Goal: Task Accomplishment & Management: Complete application form

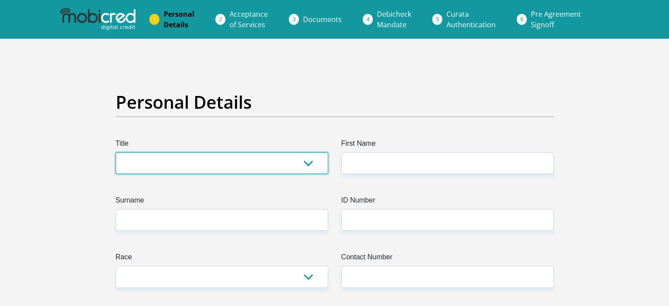
click at [171, 167] on select "Mr Ms Mrs Dr Other" at bounding box center [222, 163] width 212 height 22
select select "Mr"
click at [116, 152] on select "Mr Ms Mrs Dr Other" at bounding box center [222, 163] width 212 height 22
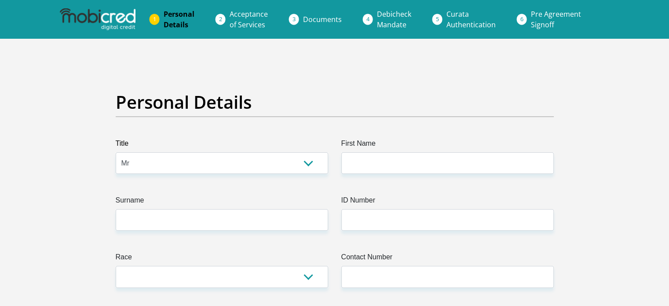
drag, startPoint x: 341, startPoint y: 147, endPoint x: 365, endPoint y: 155, distance: 25.0
click at [345, 148] on label "First Name" at bounding box center [447, 145] width 212 height 14
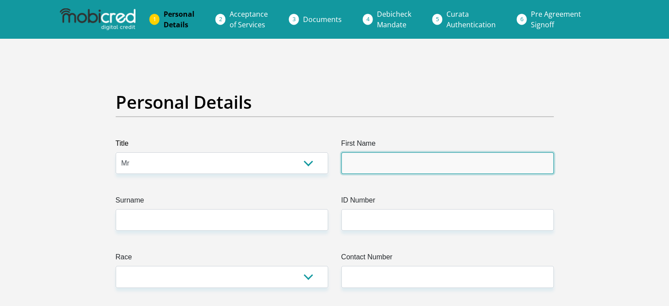
drag, startPoint x: 407, startPoint y: 159, endPoint x: 402, endPoint y: 160, distance: 4.9
click at [407, 159] on input "First Name" at bounding box center [447, 163] width 212 height 22
type input "Virgil"
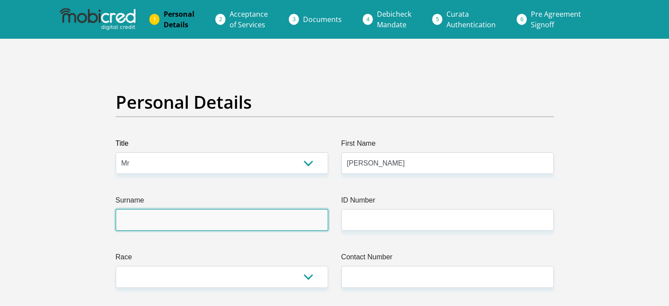
type input "Standers"
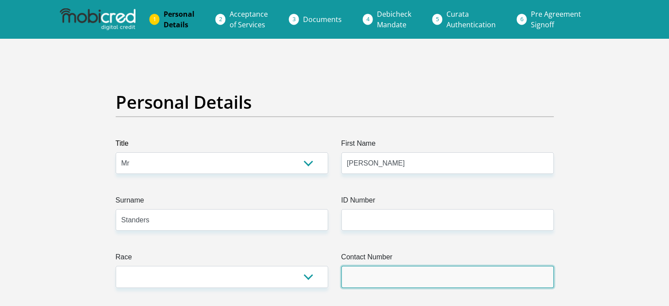
type input "0117707700"
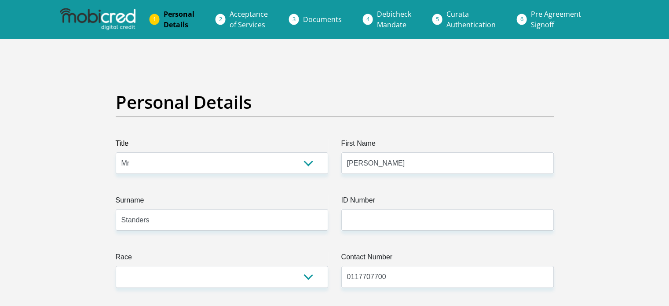
select select "ZAF"
type input "6 Hood Avenue Rosebank"
type input "Johannesburg"
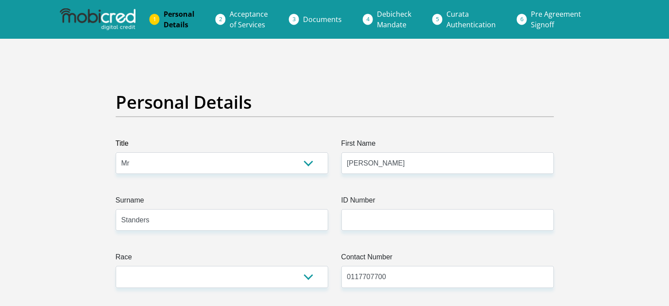
type input "2126"
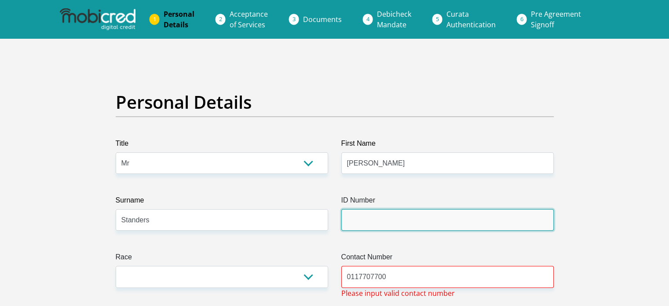
click at [379, 225] on input "ID Number" at bounding box center [447, 220] width 212 height 22
type input "8911045171089"
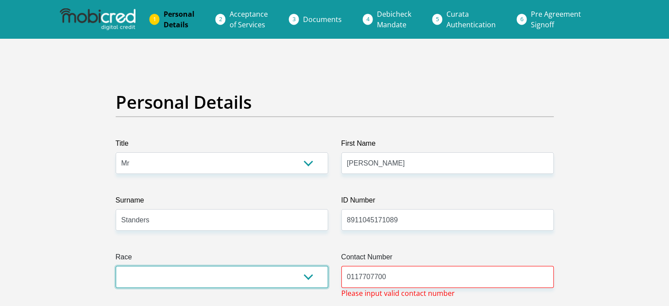
click at [275, 272] on select "Black Coloured Indian White Other" at bounding box center [222, 277] width 212 height 22
select select "2"
click at [116, 266] on select "Black Coloured Indian White Other" at bounding box center [222, 277] width 212 height 22
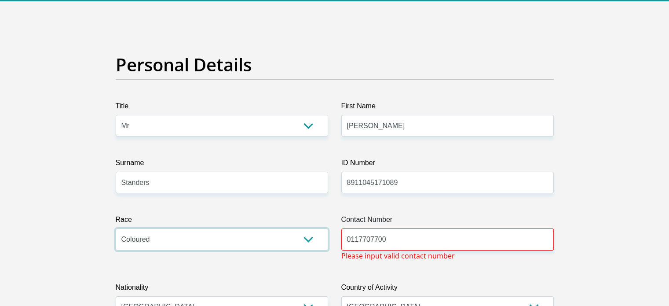
scroll to position [88, 0]
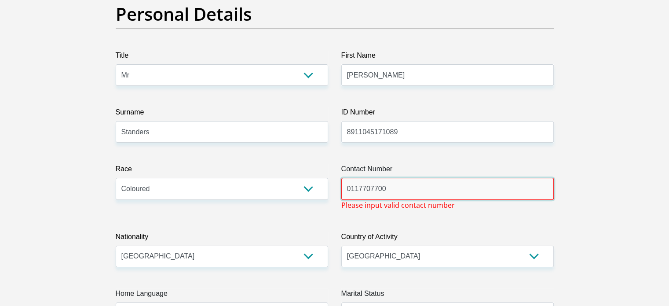
drag, startPoint x: 398, startPoint y: 190, endPoint x: 315, endPoint y: 190, distance: 82.7
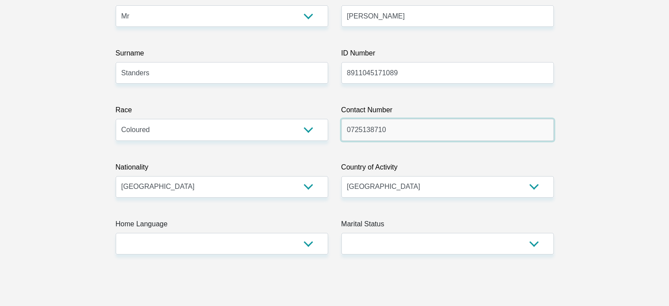
scroll to position [220, 0]
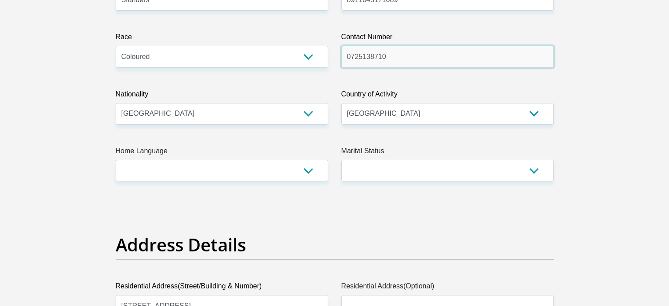
type input "0725138710"
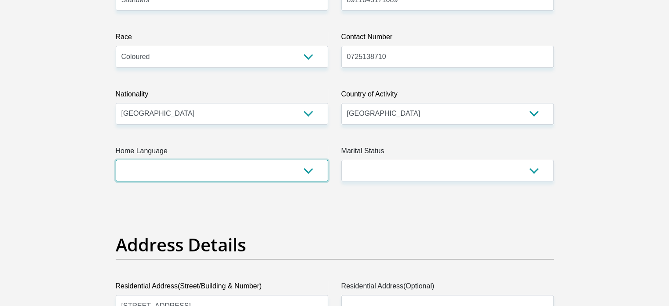
click at [175, 170] on select "Afrikaans English Sepedi South Ndebele Southern Sotho Swati Tsonga Tswana Venda…" at bounding box center [222, 171] width 212 height 22
click at [116, 160] on select "Afrikaans English Sepedi South Ndebele Southern Sotho Swati Tsonga Tswana Venda…" at bounding box center [222, 171] width 212 height 22
drag, startPoint x: 139, startPoint y: 180, endPoint x: 141, endPoint y: 174, distance: 6.4
click at [139, 179] on select "Afrikaans English Sepedi South Ndebele Southern Sotho Swati Tsonga Tswana Venda…" at bounding box center [222, 171] width 212 height 22
select select "eng"
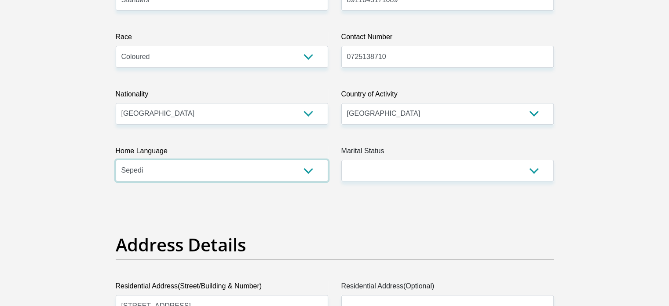
click at [116, 160] on select "Afrikaans English Sepedi South Ndebele Southern Sotho Swati Tsonga Tswana Venda…" at bounding box center [222, 171] width 212 height 22
click at [381, 170] on select "Married ANC Single Divorced Widowed Married COP or Customary Law" at bounding box center [447, 171] width 212 height 22
select select "2"
click at [341, 160] on select "Married ANC Single Divorced Widowed Married COP or Customary Law" at bounding box center [447, 171] width 212 height 22
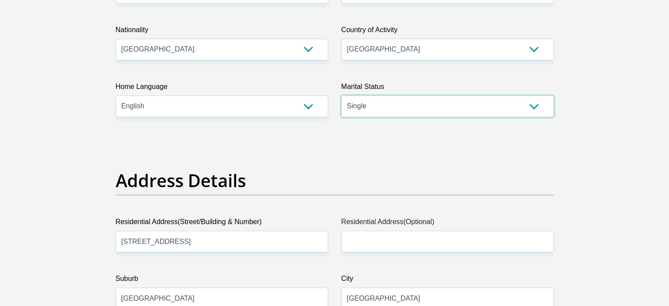
scroll to position [396, 0]
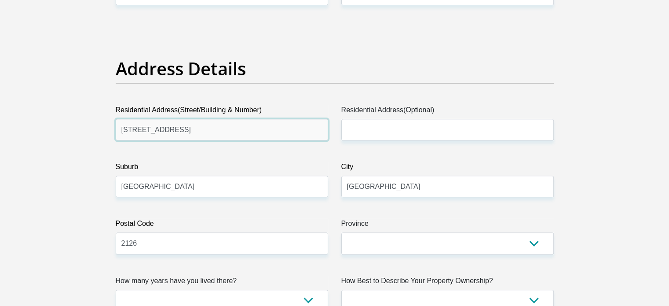
drag, startPoint x: 240, startPoint y: 128, endPoint x: 121, endPoint y: 121, distance: 119.4
click at [121, 121] on input "6 Hood Avenue Rosebank" at bounding box center [222, 130] width 212 height 22
type input "31 Keel Street"
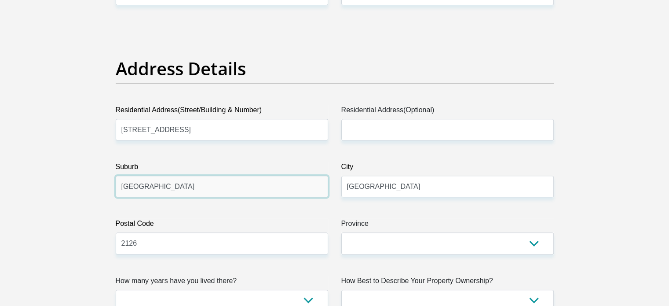
click at [183, 186] on input "Johannesburg" at bounding box center [222, 187] width 212 height 22
drag, startPoint x: 195, startPoint y: 183, endPoint x: 72, endPoint y: 174, distance: 123.5
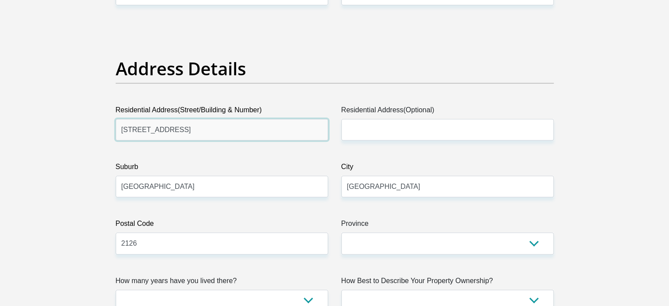
click at [208, 125] on input "31 Keel Street" at bounding box center [222, 130] width 212 height 22
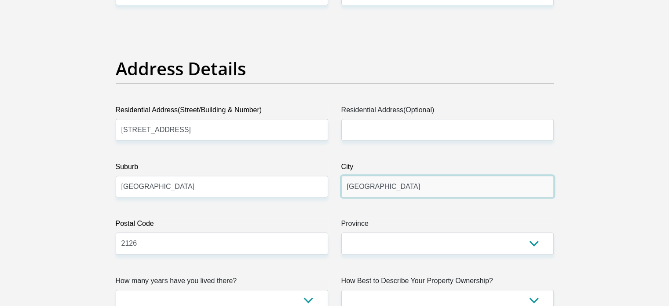
drag, startPoint x: 420, startPoint y: 187, endPoint x: 325, endPoint y: 181, distance: 95.7
click at [335, 183] on div "City Johannesburg" at bounding box center [448, 179] width 226 height 36
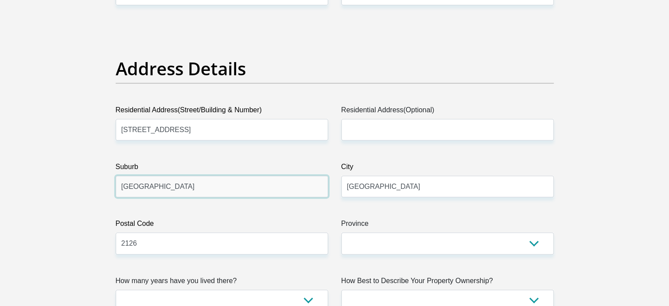
click at [256, 178] on input "Johannesburg" at bounding box center [222, 187] width 212 height 22
drag, startPoint x: 253, startPoint y: 178, endPoint x: 58, endPoint y: 177, distance: 195.3
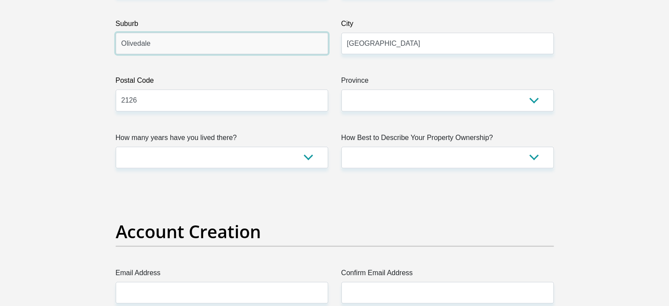
scroll to position [572, 0]
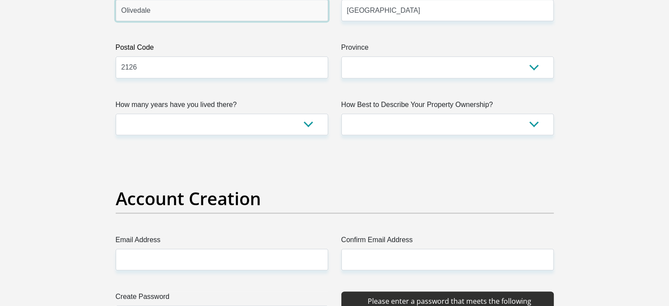
type input "Olivedale"
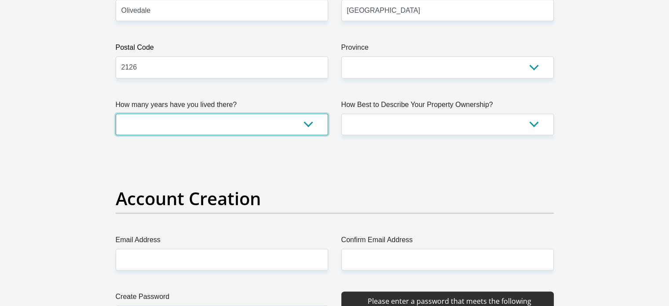
click at [186, 127] on select "less than 1 year 1-3 years 3-5 years 5+ years" at bounding box center [222, 125] width 212 height 22
select select "2"
click at [116, 114] on select "less than 1 year 1-3 years 3-5 years 5+ years" at bounding box center [222, 125] width 212 height 22
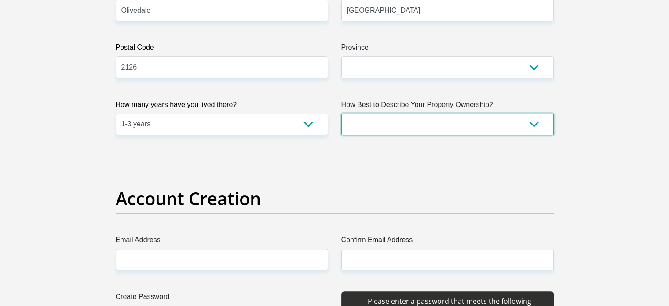
click at [362, 120] on select "Owned Rented Family Owned Company Dwelling" at bounding box center [447, 125] width 212 height 22
select select "Rented"
click at [341, 114] on select "Owned Rented Family Owned Company Dwelling" at bounding box center [447, 125] width 212 height 22
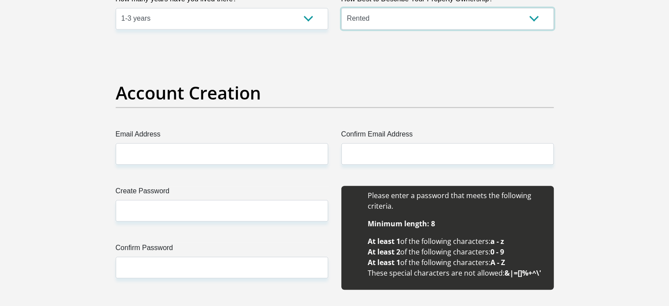
scroll to position [704, 0]
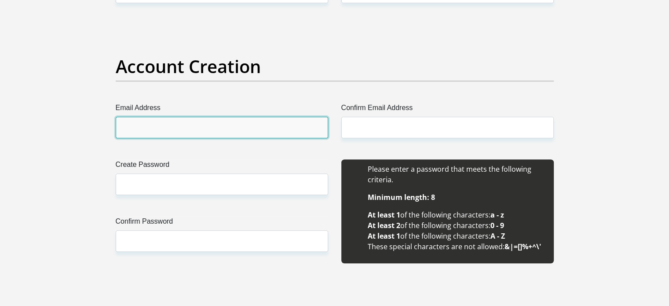
click at [176, 137] on input "Email Address" at bounding box center [222, 128] width 212 height 22
type input "virgil.standers@thompsons.co.za"
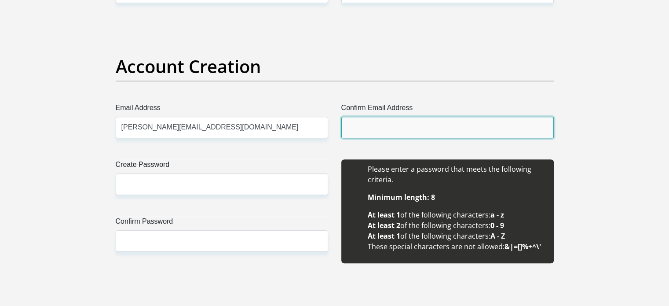
type input "virgil.standers@thompsons.co.za"
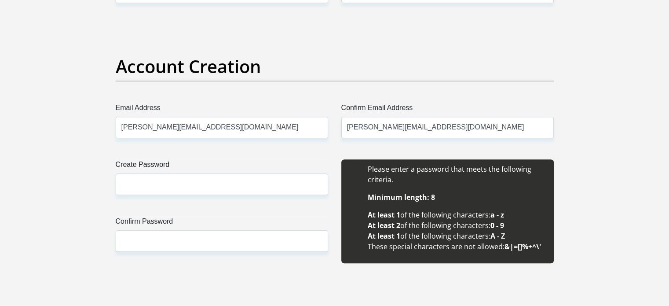
type input "Virgil"
type input "Standers"
type input "0117707700"
click at [197, 127] on input "virgil.standers@thompsons.co.za" at bounding box center [222, 128] width 212 height 22
drag, startPoint x: 197, startPoint y: 127, endPoint x: 280, endPoint y: 138, distance: 83.5
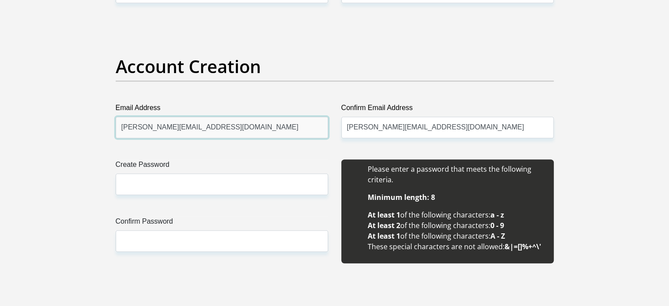
click at [197, 127] on input "virgil.standers@thompsons.co.za" at bounding box center [222, 128] width 212 height 22
type input "virgil.standers@Gmail.com"
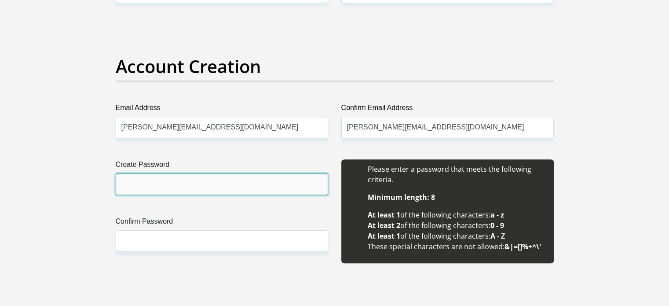
click at [177, 181] on input "Create Password" at bounding box center [222, 184] width 212 height 22
click at [195, 182] on input "Create Password" at bounding box center [222, 184] width 212 height 22
click at [155, 190] on input "Create Password" at bounding box center [222, 184] width 212 height 22
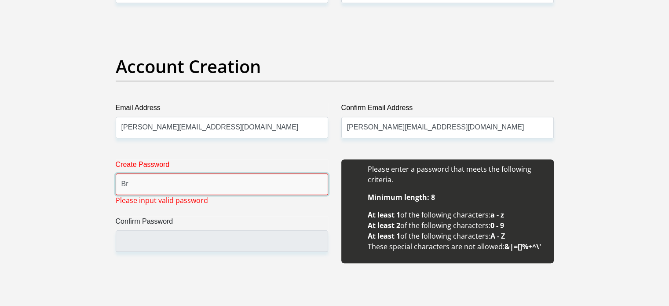
type input "B"
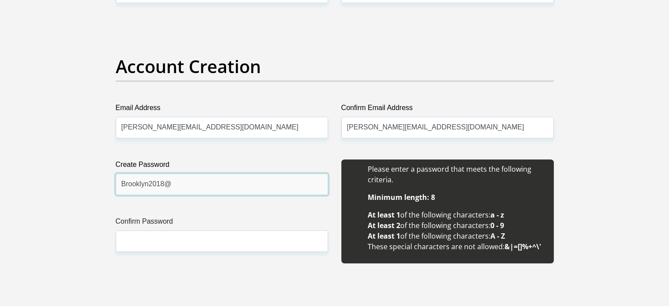
type input "Brooklyn2018@"
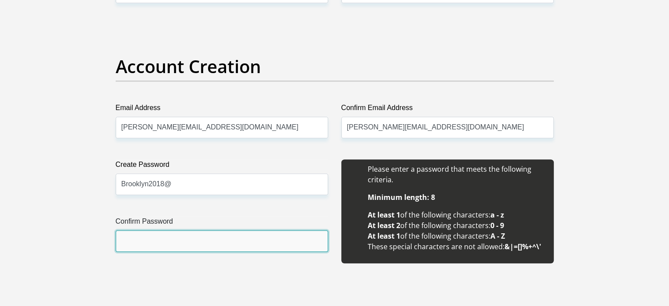
click at [239, 230] on input "Confirm Password" at bounding box center [222, 241] width 212 height 22
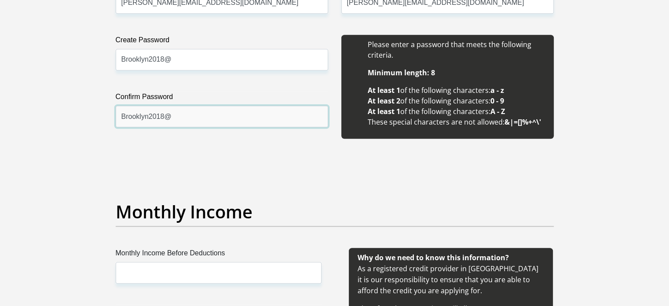
scroll to position [836, 0]
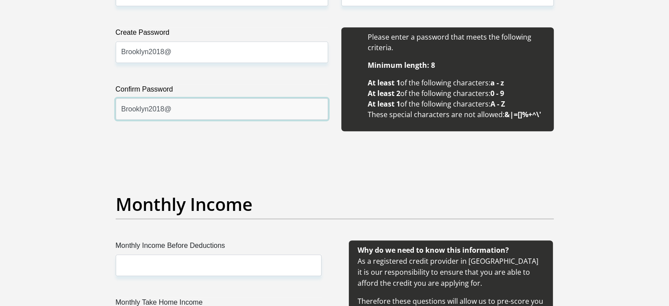
type input "Brooklyn2018@"
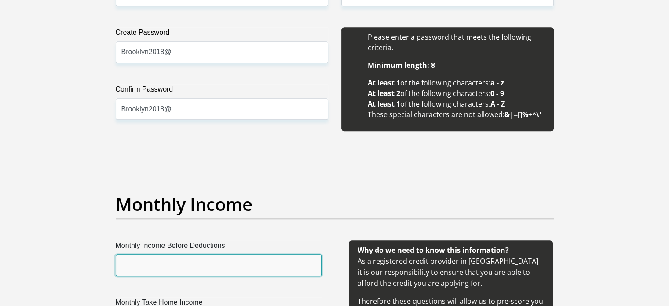
click at [171, 264] on input "Monthly Income Before Deductions" at bounding box center [219, 265] width 206 height 22
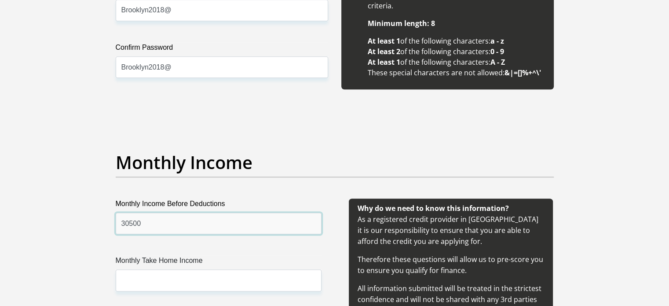
scroll to position [1012, 0]
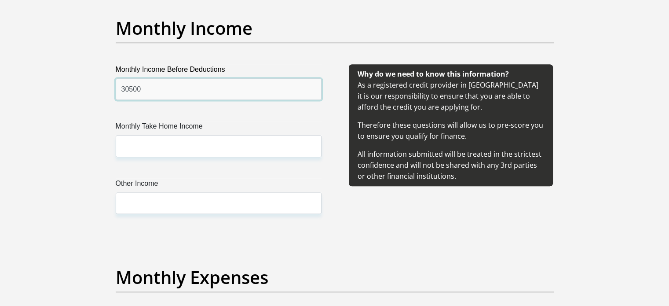
type input "30500"
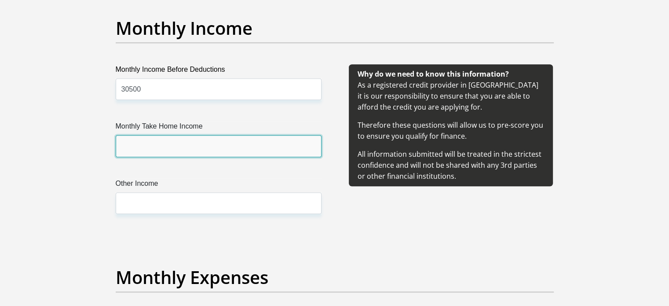
click at [149, 148] on input "Monthly Take Home Income" at bounding box center [219, 146] width 206 height 22
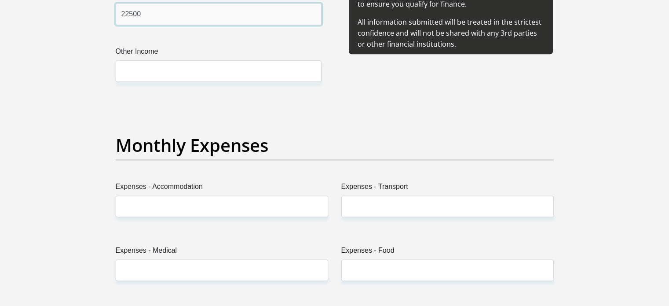
scroll to position [1188, 0]
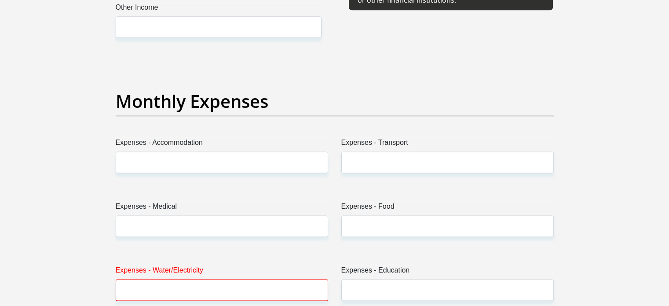
type input "22500"
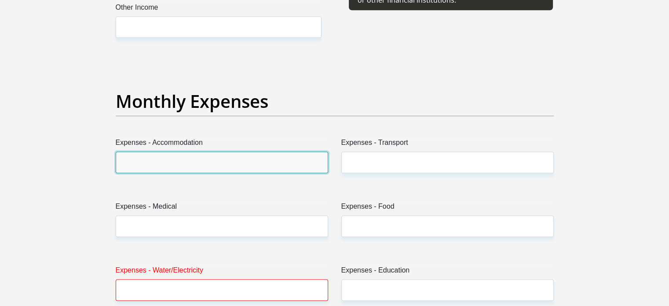
click at [161, 165] on input "Expenses - Accommodation" at bounding box center [222, 162] width 212 height 22
type input "3500"
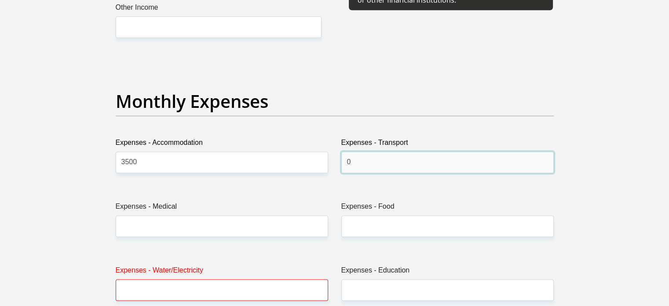
type input "0"
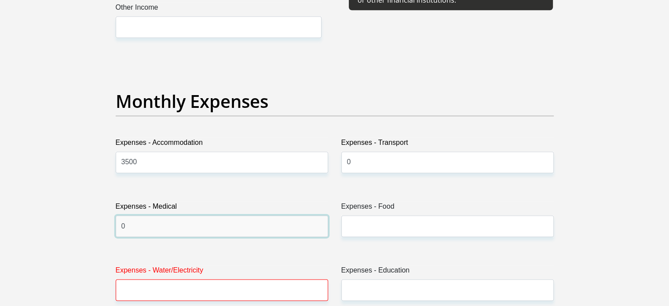
type input "0"
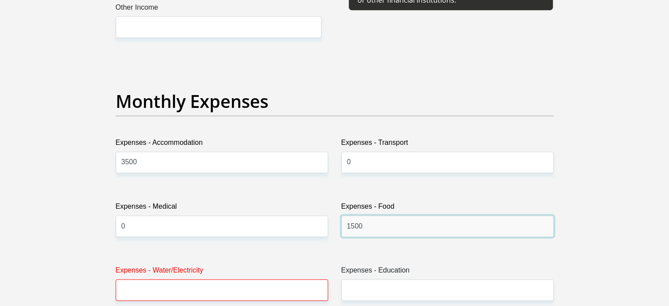
type input "1500"
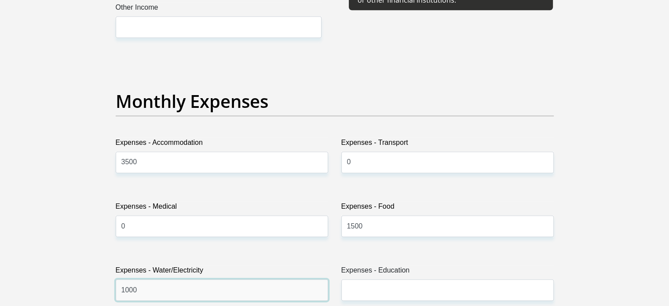
type input "1000"
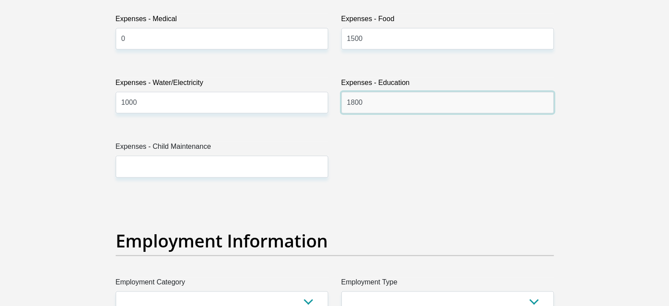
scroll to position [1496, 0]
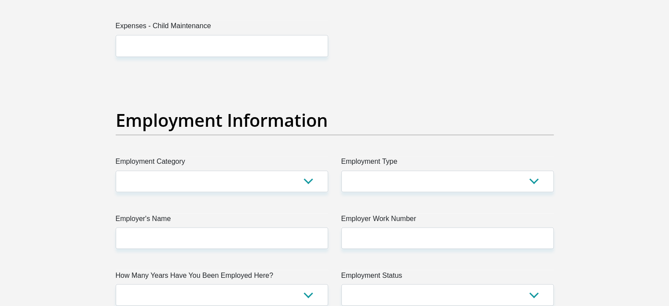
type input "1800"
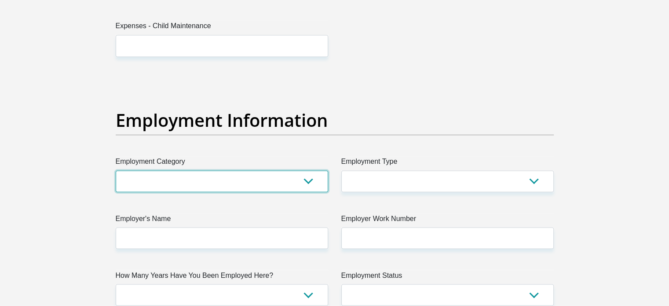
drag, startPoint x: 168, startPoint y: 177, endPoint x: 179, endPoint y: 179, distance: 10.9
click at [168, 177] on select "AGRICULTURE ALCOHOL & TOBACCO CONSTRUCTION MATERIALS METALLURGY EQUIPMENT FOR R…" at bounding box center [222, 181] width 212 height 22
select select "31"
click at [116, 170] on select "AGRICULTURE ALCOHOL & TOBACCO CONSTRUCTION MATERIALS METALLURGY EQUIPMENT FOR R…" at bounding box center [222, 181] width 212 height 22
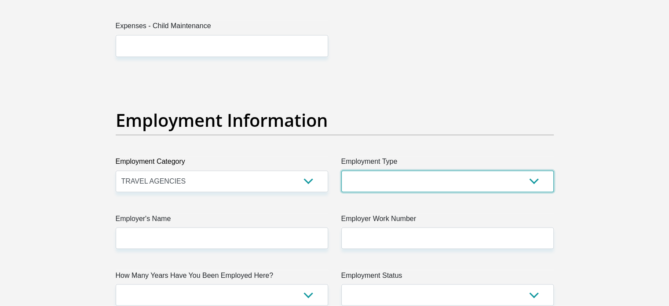
click at [412, 187] on select "College/Lecturer Craft Seller Creative Driver Executive Farmer Forces - Non Com…" at bounding box center [447, 181] width 212 height 22
select select "Manager"
click at [341, 170] on select "College/Lecturer Craft Seller Creative Driver Executive Farmer Forces - Non Com…" at bounding box center [447, 181] width 212 height 22
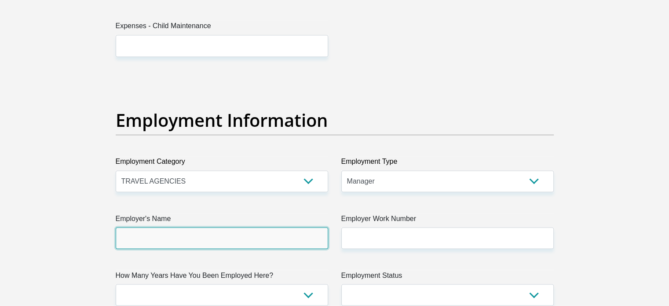
click at [160, 237] on input "Employer's Name" at bounding box center [222, 238] width 212 height 22
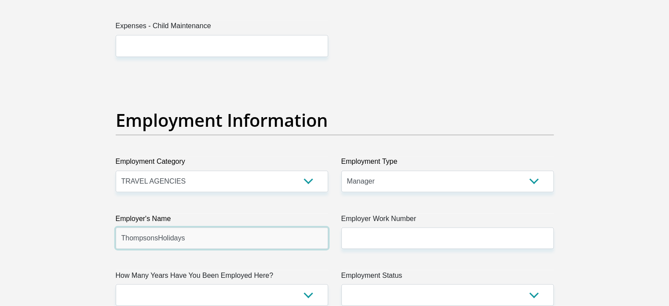
type input "ThompsonsHolidays"
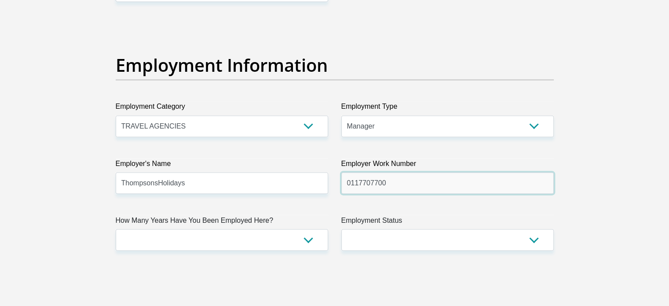
scroll to position [1628, 0]
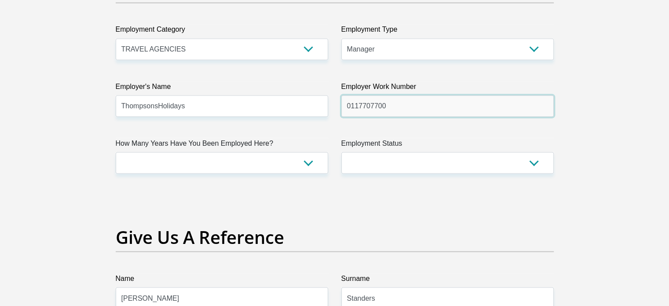
type input "0117707700"
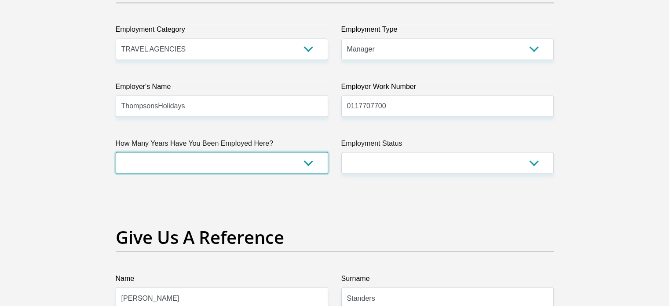
click at [210, 161] on select "less than 1 year 1-3 years 3-5 years 5+ years" at bounding box center [222, 163] width 212 height 22
select select "24"
click at [116, 152] on select "less than 1 year 1-3 years 3-5 years 5+ years" at bounding box center [222, 163] width 212 height 22
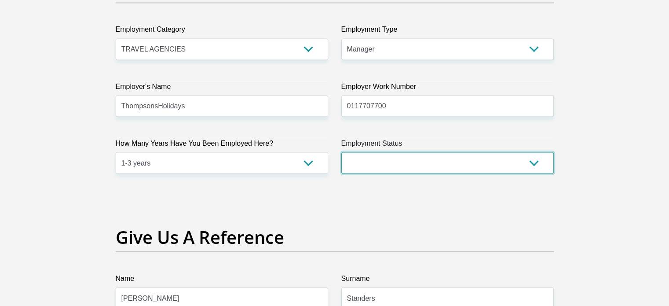
click at [405, 161] on select "Permanent/Full-time Part-time/Casual Contract Worker Self-Employed Housewife Re…" at bounding box center [447, 163] width 212 height 22
select select "1"
click at [341, 152] on select "Permanent/Full-time Part-time/Casual Contract Worker Self-Employed Housewife Re…" at bounding box center [447, 163] width 212 height 22
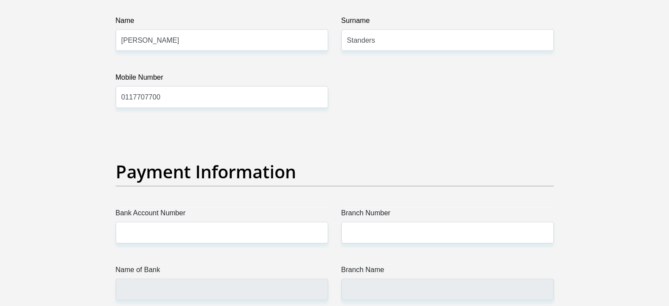
scroll to position [1936, 0]
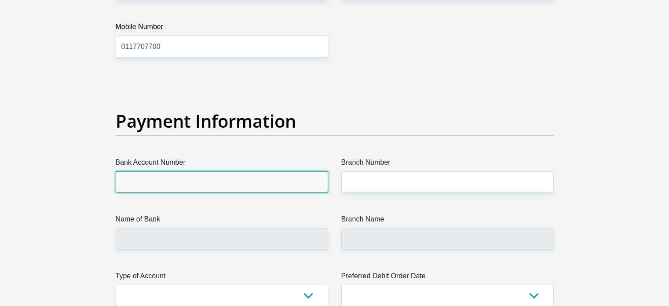
click at [151, 180] on input "Bank Account Number" at bounding box center [222, 182] width 212 height 22
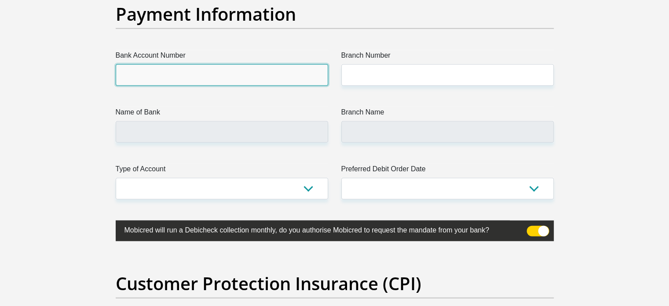
scroll to position [1980, 0]
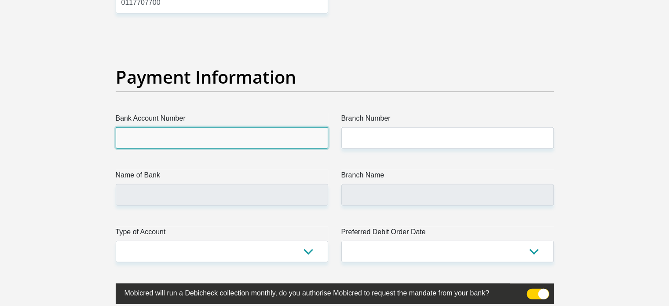
click at [171, 140] on input "Bank Account Number" at bounding box center [222, 138] width 212 height 22
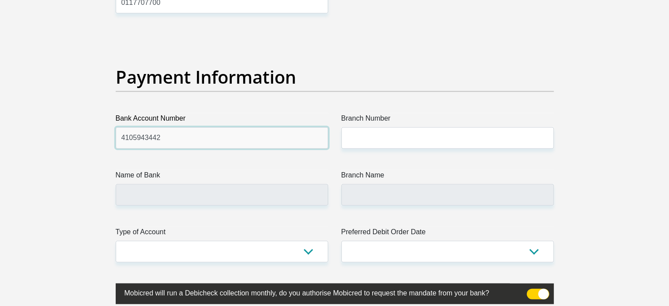
type input "4105943442"
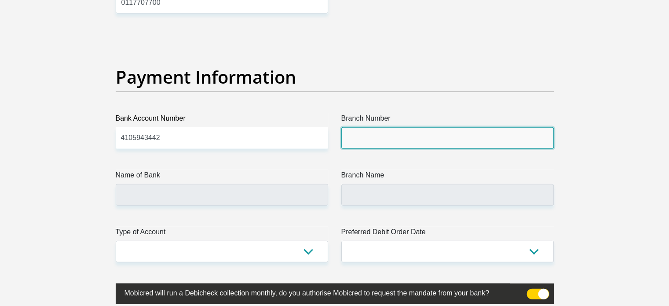
click at [388, 132] on input "Branch Number" at bounding box center [447, 138] width 212 height 22
paste input "632005"
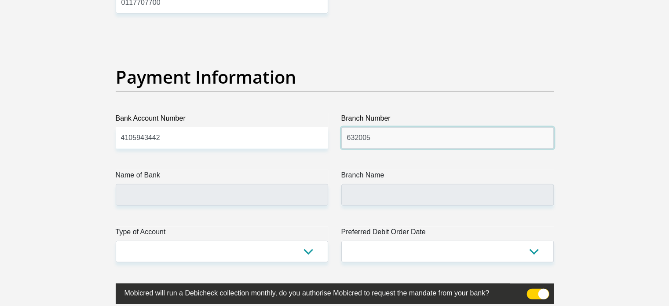
type input "632005"
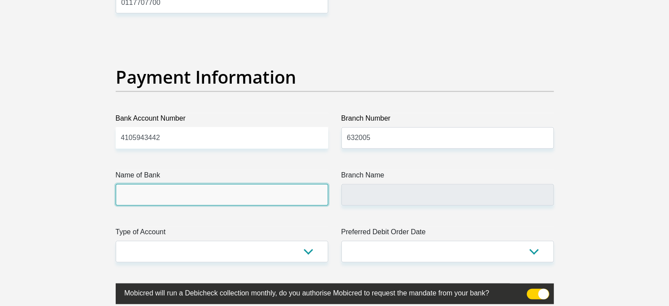
type input "ABSA BANK"
type input "ABSA ELECTRONIC SETTLEMENT CNT"
click at [246, 198] on input "ABSA BANK" at bounding box center [222, 195] width 212 height 22
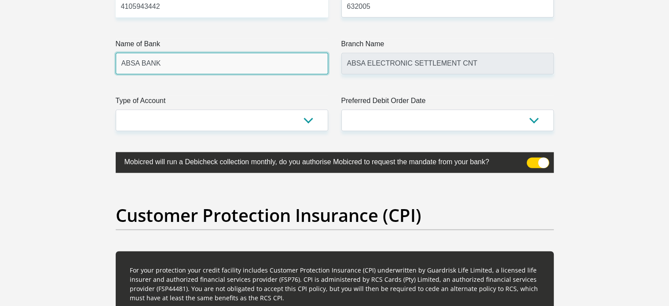
scroll to position [2112, 0]
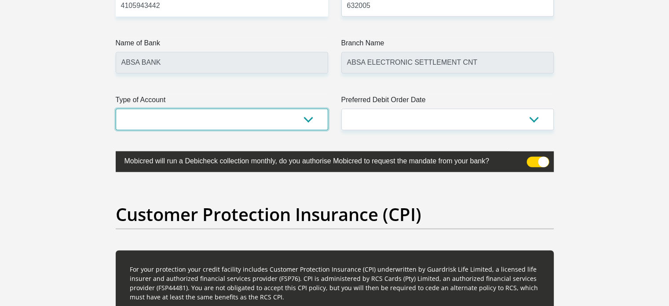
click at [234, 118] on select "Cheque Savings" at bounding box center [222, 120] width 212 height 22
select select "CUR"
click at [116, 109] on select "Cheque Savings" at bounding box center [222, 120] width 212 height 22
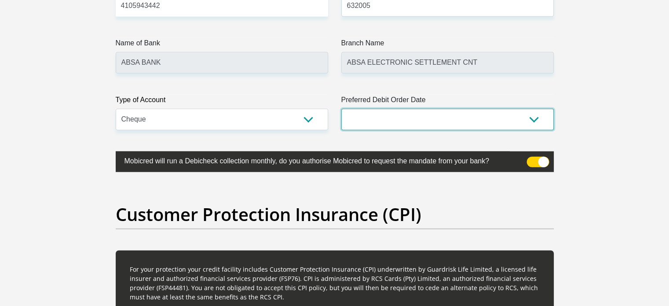
click at [398, 115] on select "1st 2nd 3rd 4th 5th 7th 18th 19th 20th 21st 22nd 23rd 24th 25th 26th 27th 28th …" at bounding box center [447, 120] width 212 height 22
select select "25"
click at [341, 109] on select "1st 2nd 3rd 4th 5th 7th 18th 19th 20th 21st 22nd 23rd 24th 25th 26th 27th 28th …" at bounding box center [447, 120] width 212 height 22
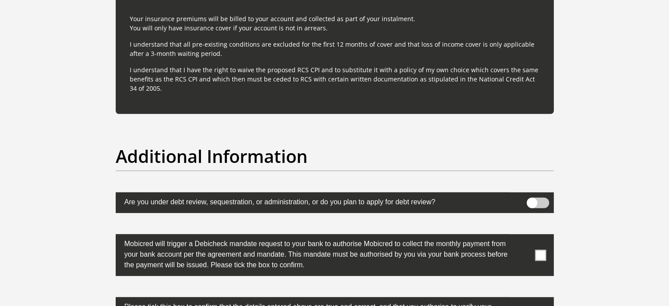
scroll to position [2640, 0]
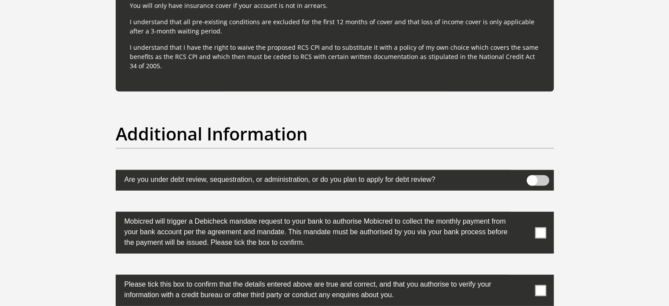
click at [538, 232] on span at bounding box center [540, 232] width 11 height 11
click at [523, 214] on input "checkbox" at bounding box center [523, 214] width 0 height 0
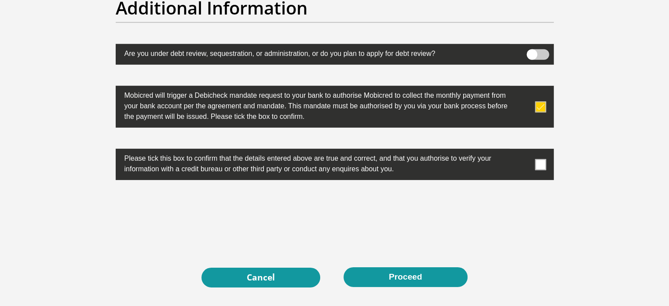
scroll to position [2772, 0]
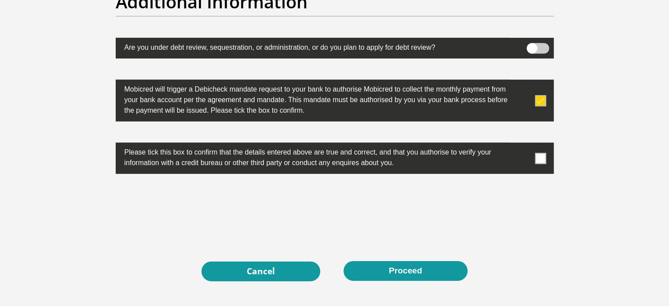
click at [543, 167] on label at bounding box center [335, 158] width 438 height 31
click at [523, 145] on input "checkbox" at bounding box center [523, 145] width 0 height 0
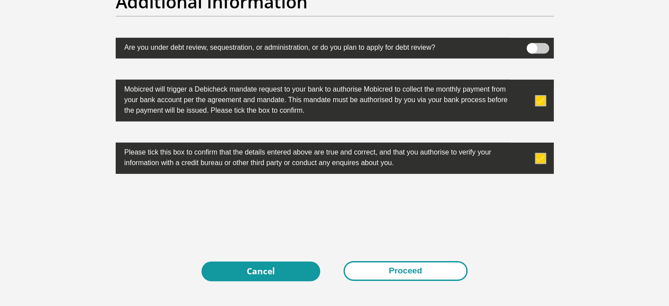
click at [434, 270] on button "Proceed" at bounding box center [406, 271] width 124 height 20
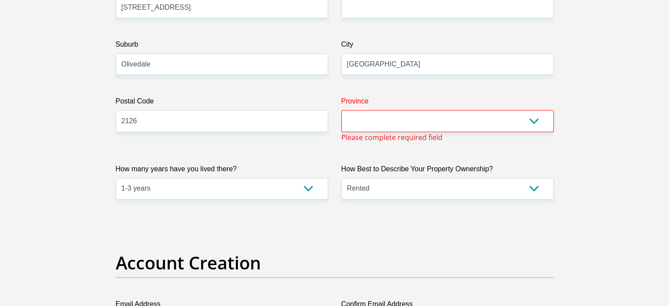
scroll to position [517, 0]
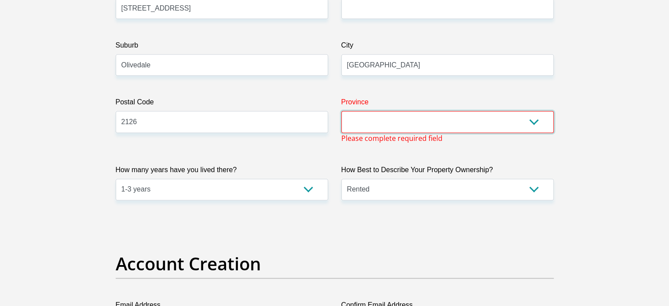
click at [422, 125] on select "Eastern Cape Free State Gauteng KwaZulu-Natal Limpopo Mpumalanga Northern Cape …" at bounding box center [447, 122] width 212 height 22
select select "Gauteng"
click at [341, 111] on select "Eastern Cape Free State Gauteng KwaZulu-Natal Limpopo Mpumalanga Northern Cape …" at bounding box center [447, 122] width 212 height 22
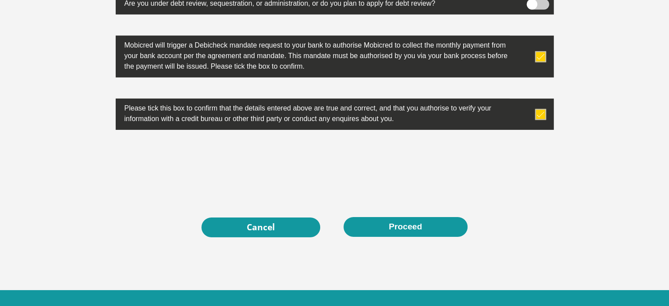
scroll to position [2875, 0]
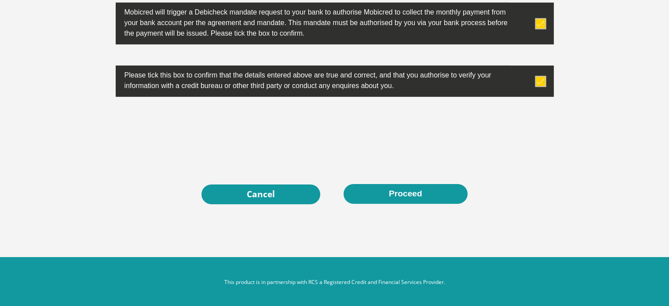
click at [384, 202] on div "Cancel Proceed" at bounding box center [334, 194] width 425 height 20
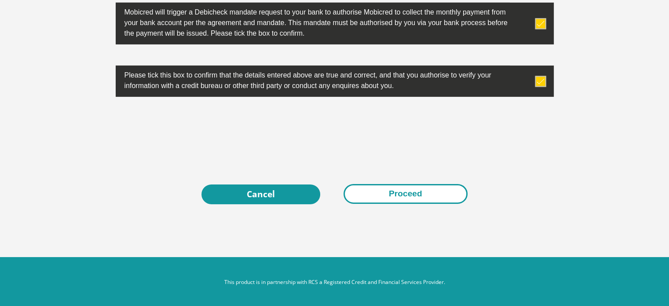
click at [391, 196] on button "Proceed" at bounding box center [406, 194] width 124 height 20
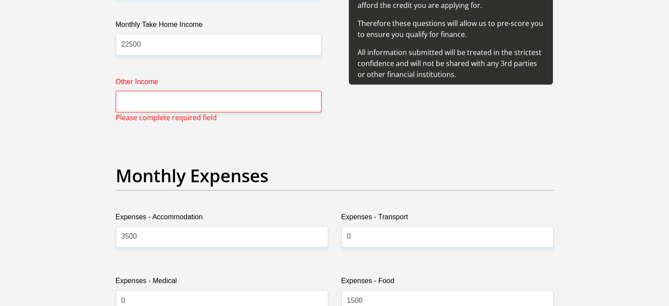
scroll to position [1109, 0]
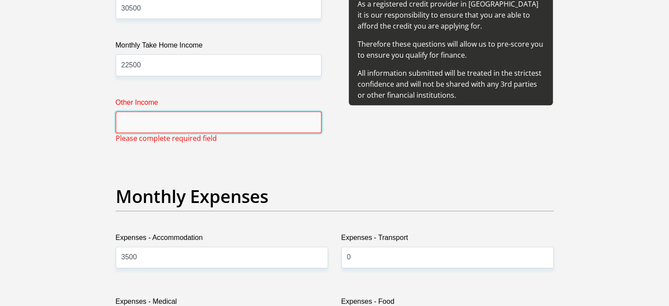
click at [167, 128] on input "Other Income" at bounding box center [219, 122] width 206 height 22
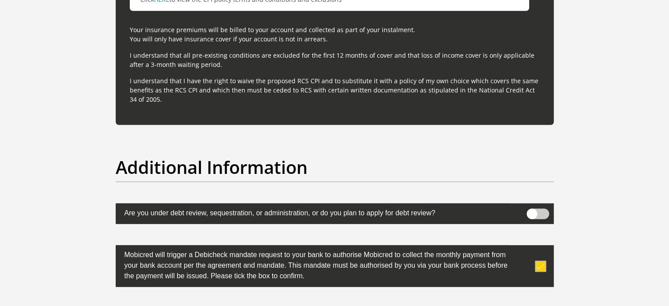
scroll to position [2875, 0]
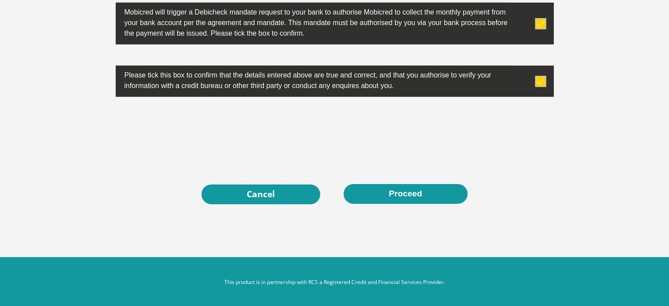
type input "0"
click at [357, 202] on div "Cancel Proceed" at bounding box center [334, 194] width 425 height 20
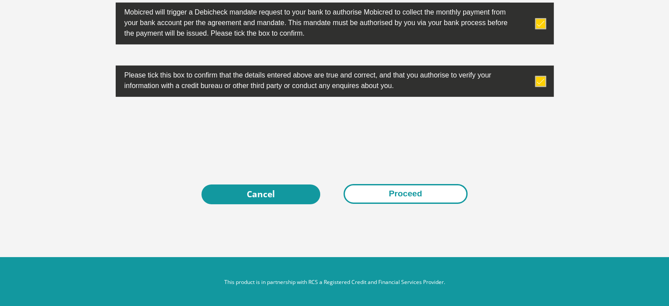
click at [366, 197] on button "Proceed" at bounding box center [406, 194] width 124 height 20
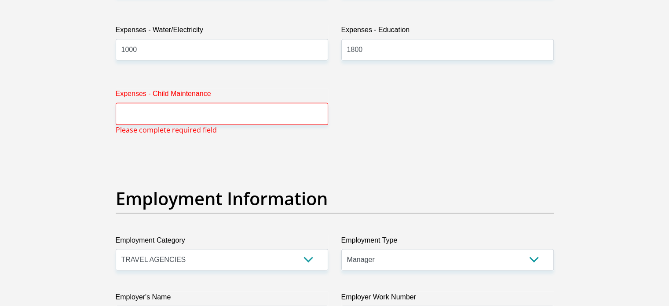
scroll to position [1436, 0]
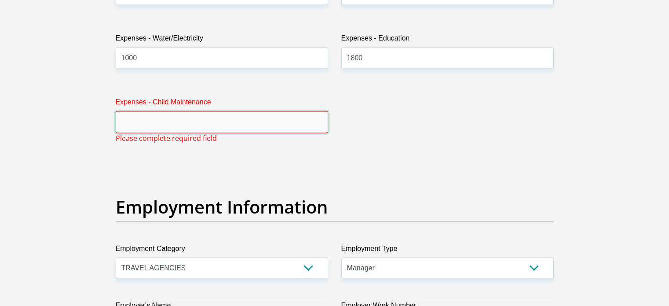
click at [227, 114] on input "Expenses - Child Maintenance" at bounding box center [222, 122] width 212 height 22
type input "2"
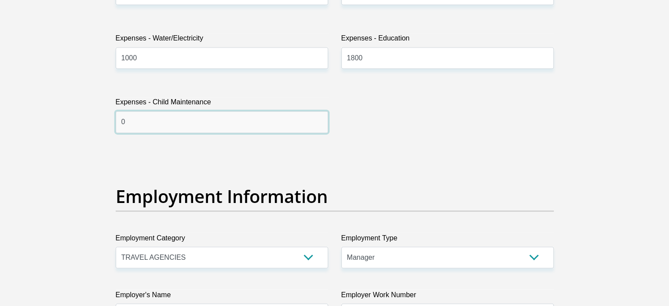
type input "0"
drag, startPoint x: 668, startPoint y: 149, endPoint x: 680, endPoint y: 230, distance: 82.2
click at [669, 230] on html "Personal Details Acceptance of Services Documents Debicheck Mandate Curata Auth…" at bounding box center [334, 150] width 669 height 3172
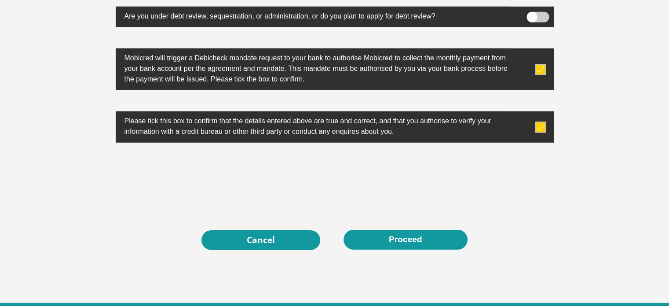
scroll to position [2865, 0]
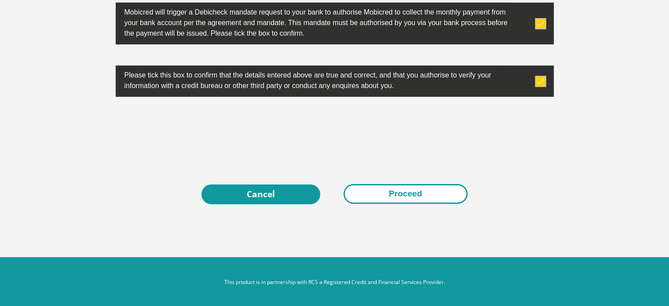
click at [428, 188] on button "Proceed" at bounding box center [406, 194] width 124 height 20
click at [398, 188] on button "Proceed" at bounding box center [406, 194] width 124 height 20
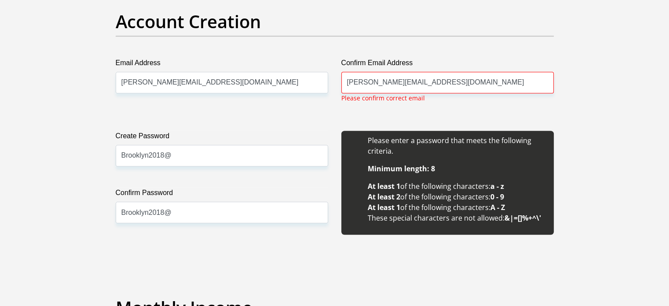
scroll to position [745, 0]
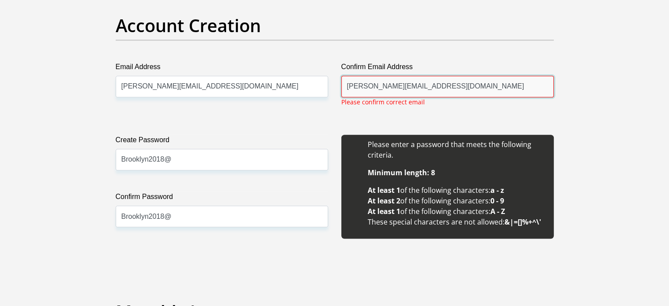
click at [422, 87] on input "virgil.standers@thompsons.co.za" at bounding box center [447, 87] width 212 height 22
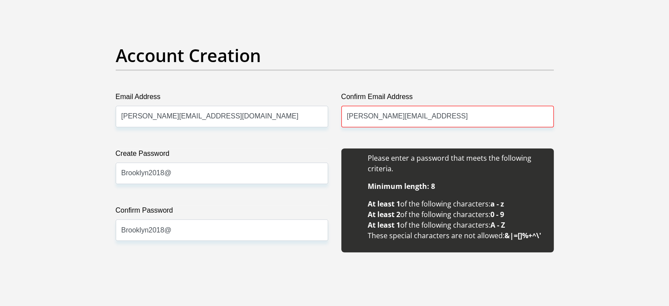
scroll to position [721, 0]
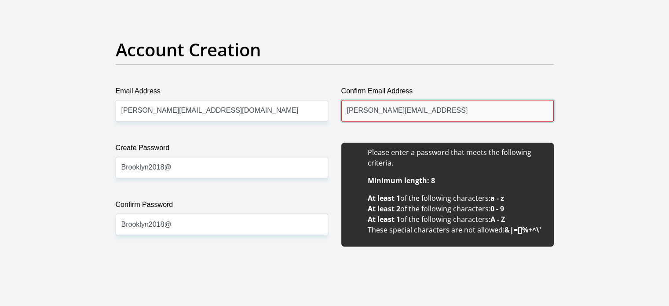
click at [429, 111] on input "virgil.standers@gmail.coza" at bounding box center [447, 111] width 212 height 22
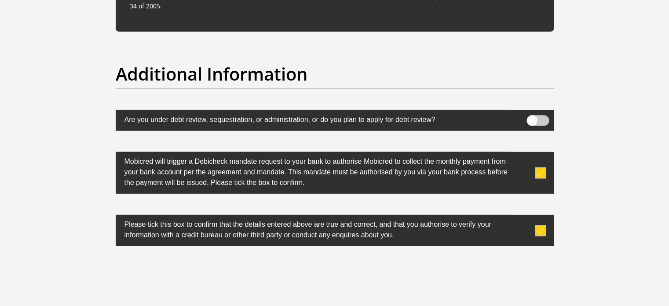
scroll to position [2849, 0]
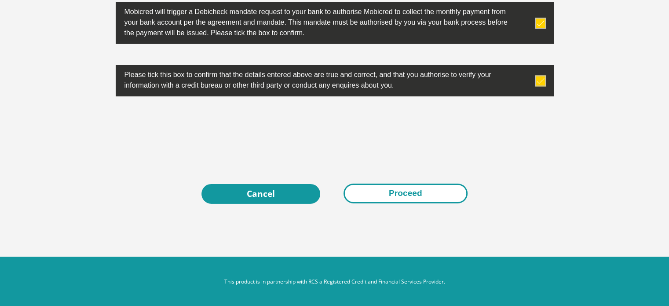
click at [409, 191] on button "Proceed" at bounding box center [406, 193] width 124 height 20
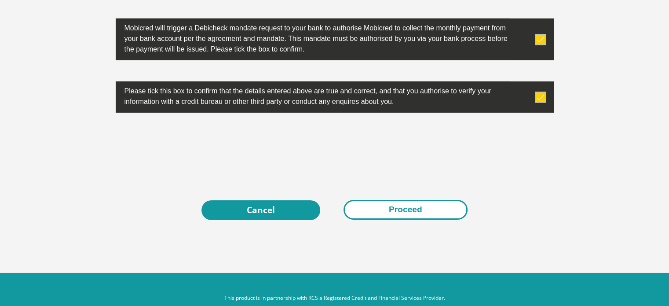
scroll to position [2865, 0]
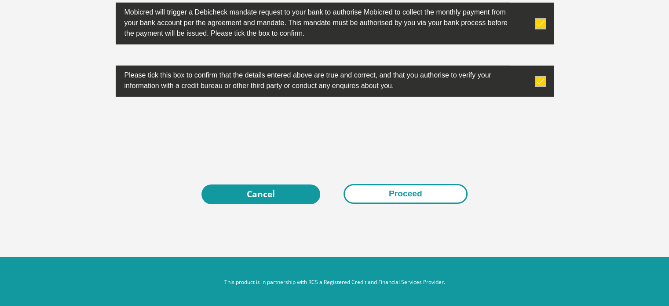
click at [409, 193] on button "Proceed" at bounding box center [406, 194] width 124 height 20
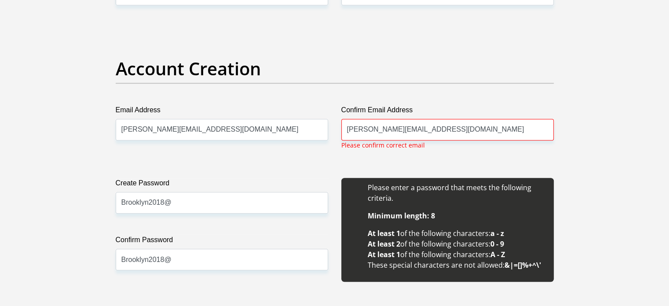
scroll to position [706, 0]
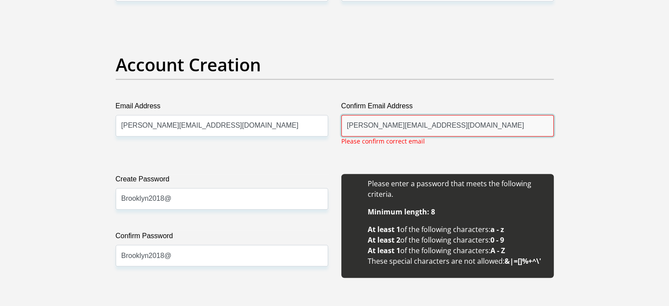
drag, startPoint x: 399, startPoint y: 125, endPoint x: 413, endPoint y: 128, distance: 13.8
click at [399, 125] on input "virgil.standers@gmail.com" at bounding box center [447, 126] width 212 height 22
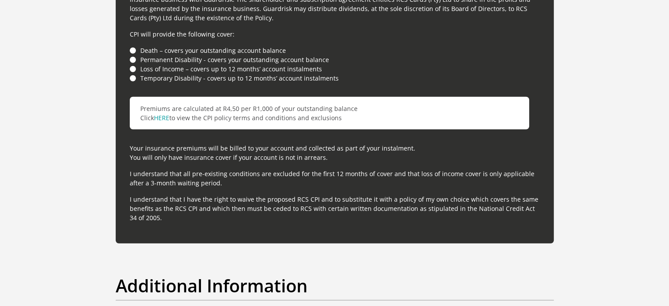
scroll to position [2849, 0]
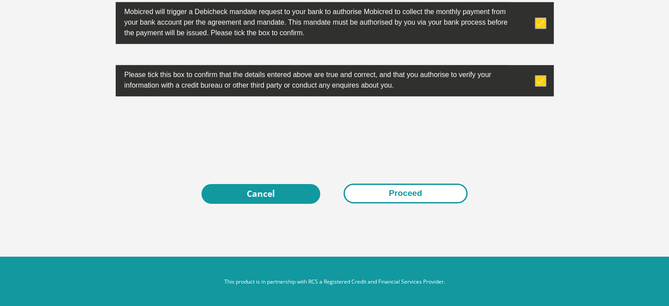
type input "virgil.standers@Gmail.com"
click at [394, 193] on button "Proceed" at bounding box center [406, 193] width 124 height 20
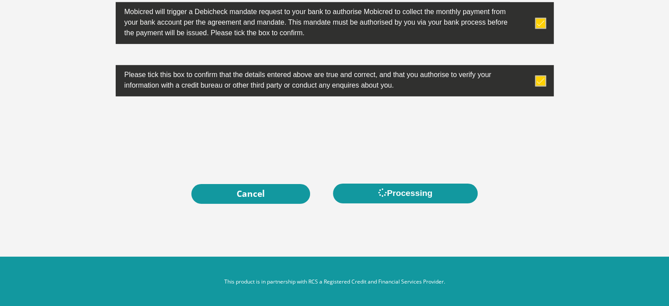
scroll to position [0, 0]
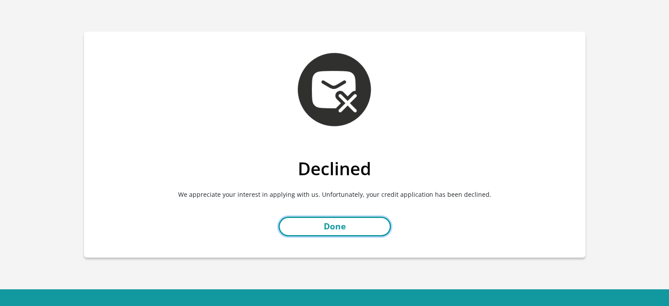
click at [322, 229] on link "Done" at bounding box center [334, 226] width 113 height 20
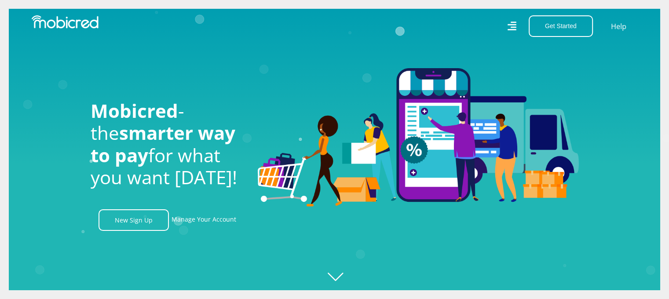
scroll to position [0, 1630]
